Goal: Task Accomplishment & Management: Complete application form

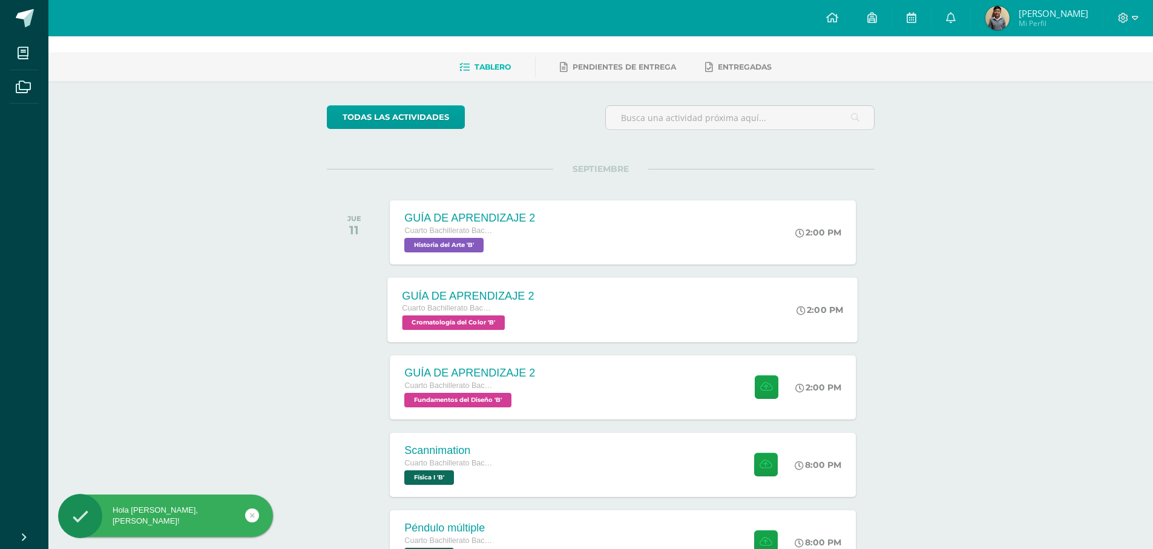
scroll to position [61, 0]
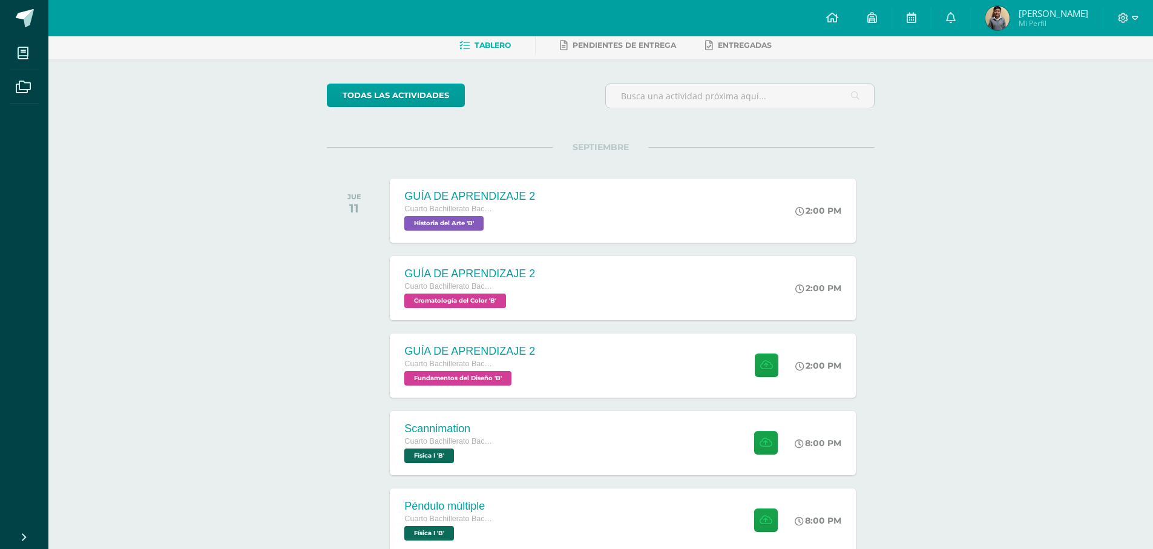
click at [562, 371] on div "GUÍA DE APRENDIZAJE 2 Cuarto Bachillerato Bachillerato en CCLL con Orientación …" at bounding box center [623, 365] width 470 height 65
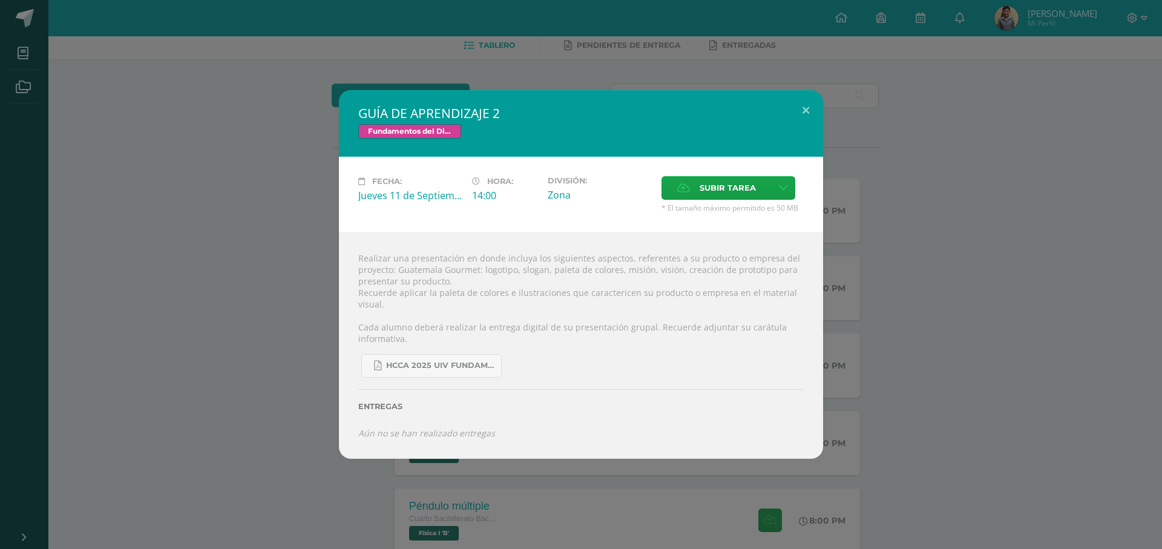
click at [802, 193] on div "Subir tarea" at bounding box center [733, 189] width 142 height 27
click at [804, 111] on button at bounding box center [806, 110] width 35 height 41
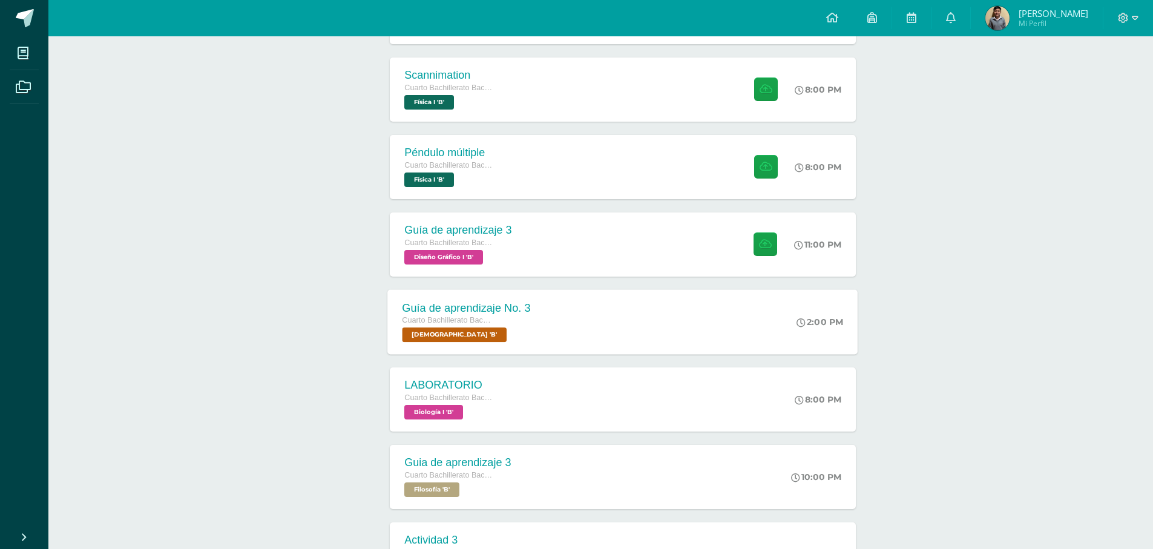
scroll to position [424, 0]
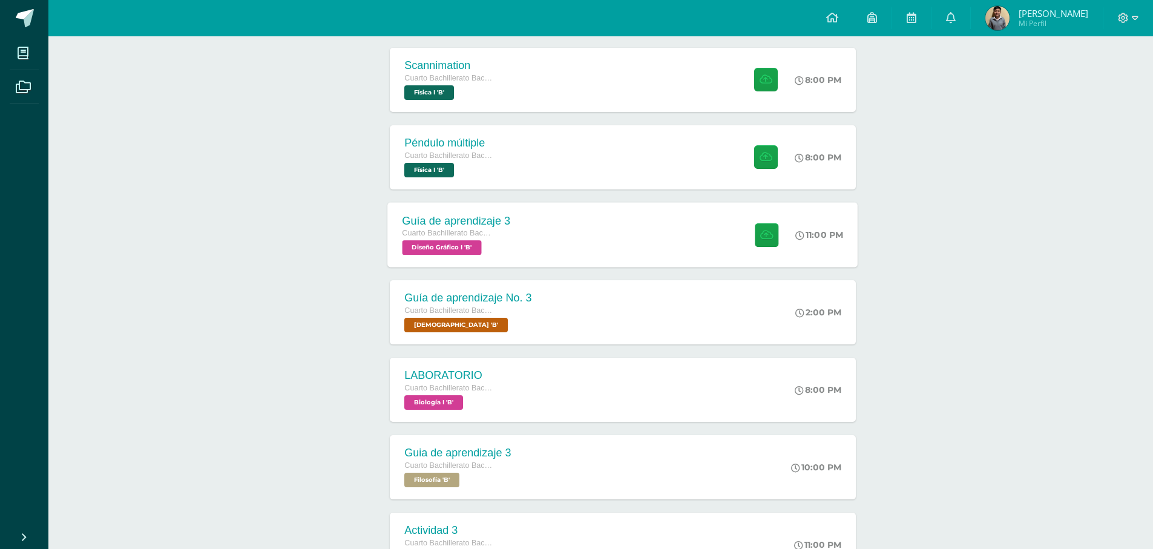
click at [594, 232] on div "Guía de aprendizaje 3 Cuarto Bachillerato Bachillerato en CCLL con Orientación …" at bounding box center [623, 234] width 470 height 65
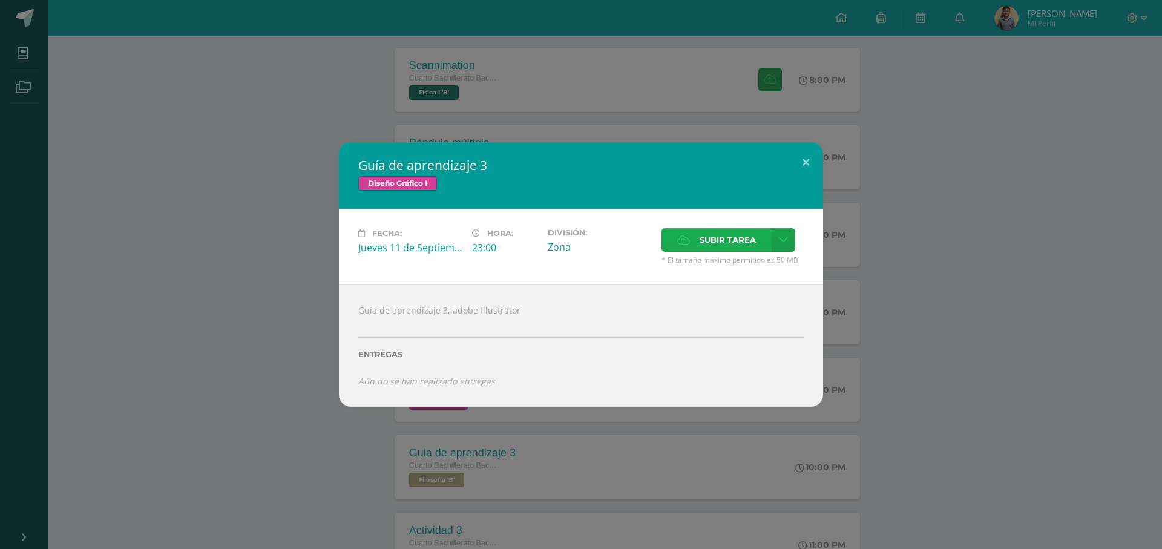
click at [700, 240] on span "Subir tarea" at bounding box center [728, 240] width 56 height 22
click at [0, 0] on input "Subir tarea" at bounding box center [0, 0] width 0 height 0
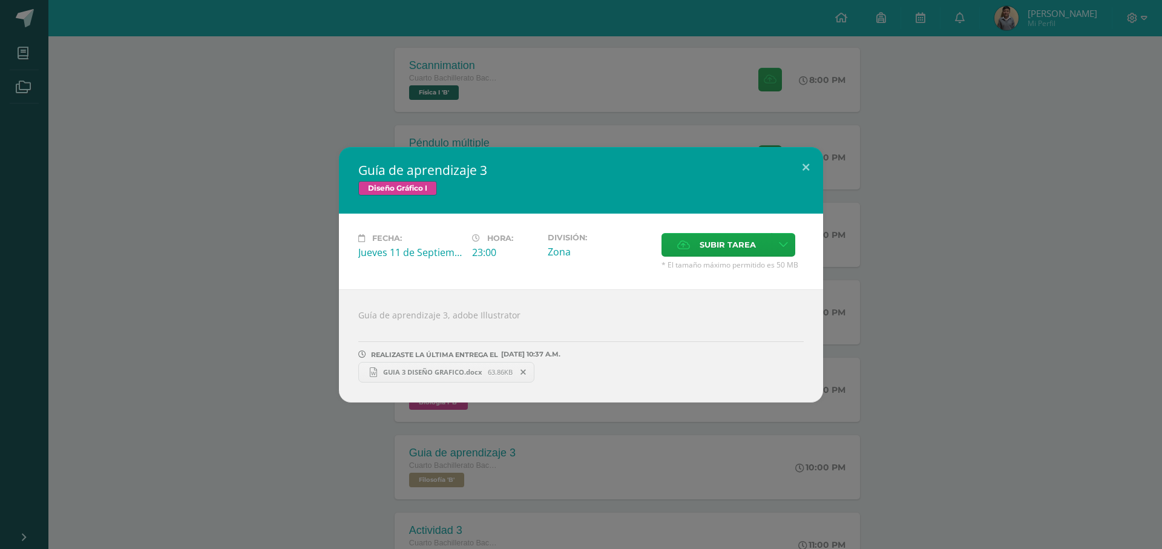
click at [617, 324] on div at bounding box center [581, 326] width 446 height 10
click at [805, 163] on button at bounding box center [806, 167] width 35 height 41
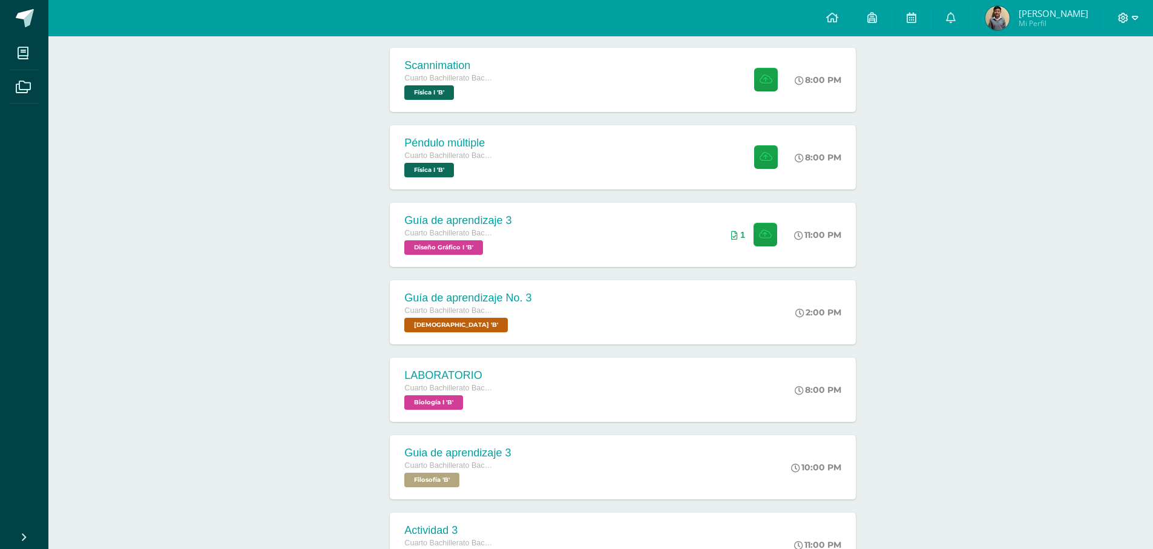
click at [1131, 16] on span at bounding box center [1128, 18] width 21 height 13
click at [1078, 87] on span "Cerrar sesión" at bounding box center [1097, 83] width 54 height 12
